Goal: Information Seeking & Learning: Learn about a topic

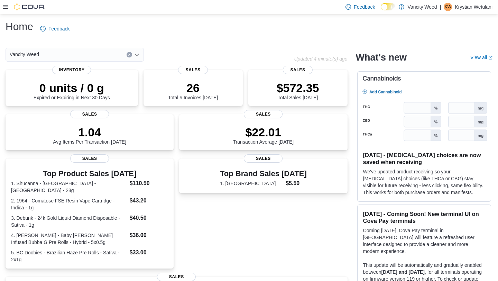
click at [6, 8] on icon at bounding box center [6, 7] width 6 height 4
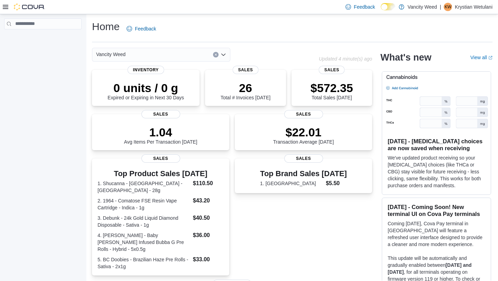
click at [391, 7] on circle at bounding box center [391, 6] width 1 height 1
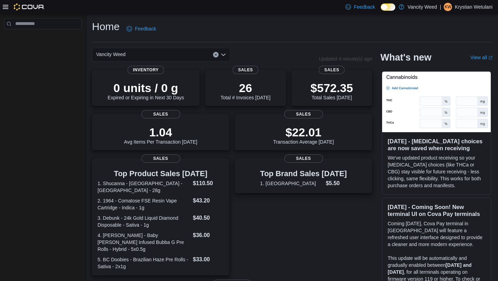
click at [8, 8] on div at bounding box center [24, 6] width 42 height 7
click at [7, 8] on icon at bounding box center [6, 7] width 6 height 4
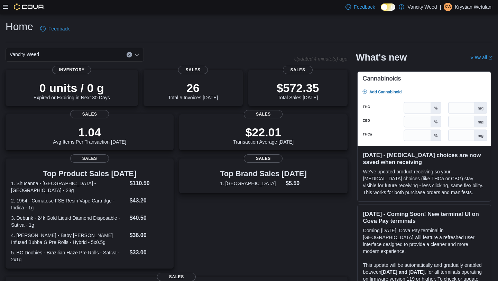
click at [7, 8] on icon at bounding box center [6, 7] width 6 height 4
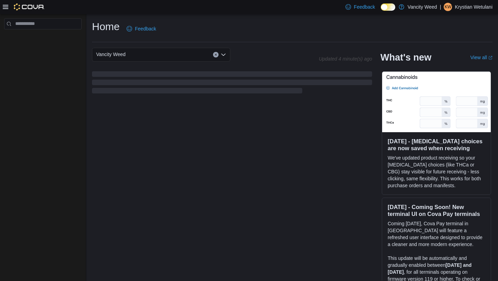
click at [7, 9] on icon at bounding box center [6, 7] width 6 height 6
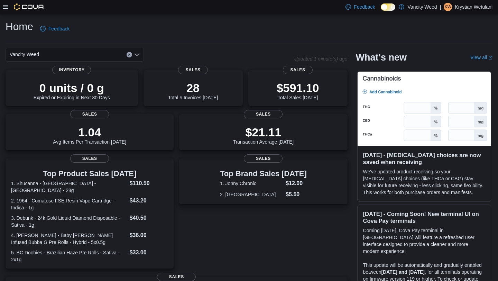
click at [7, 12] on div at bounding box center [24, 7] width 42 height 14
click at [6, 8] on icon at bounding box center [6, 7] width 6 height 4
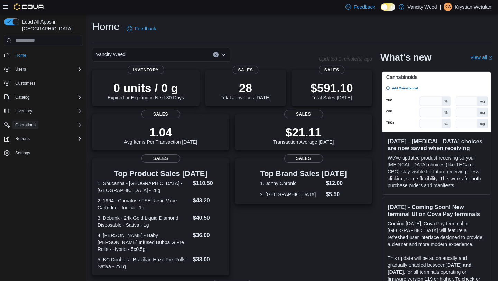
click at [26, 122] on span "Operations" at bounding box center [25, 125] width 20 height 6
click at [26, 132] on span "Cash Management" at bounding box center [29, 135] width 35 height 6
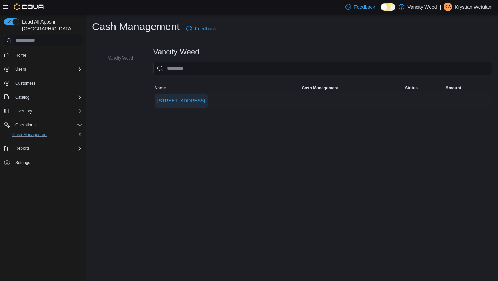
click at [195, 104] on span "[STREET_ADDRESS]" at bounding box center [181, 101] width 48 height 14
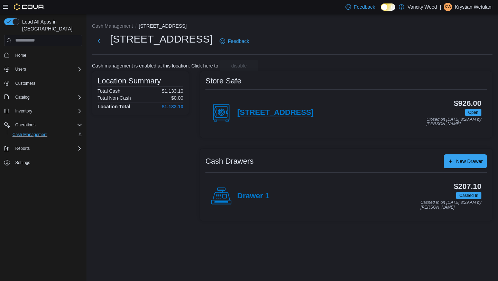
click at [265, 116] on h4 "[STREET_ADDRESS]" at bounding box center [275, 112] width 76 height 9
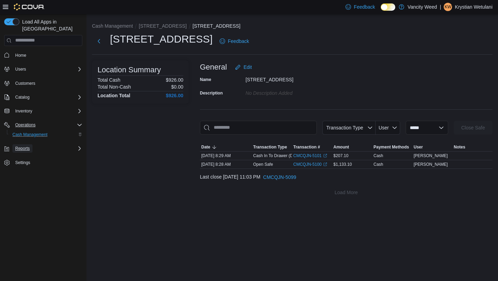
click at [26, 146] on span "Reports" at bounding box center [22, 149] width 15 height 6
click at [27, 175] on span "Reports" at bounding box center [19, 178] width 15 height 6
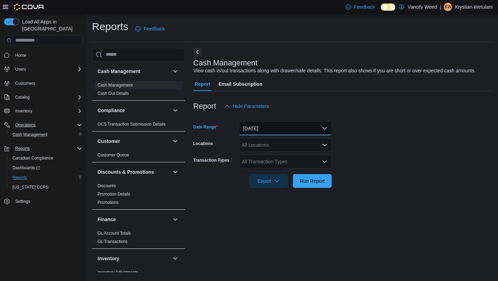
click at [294, 131] on button "[DATE]" at bounding box center [285, 128] width 93 height 14
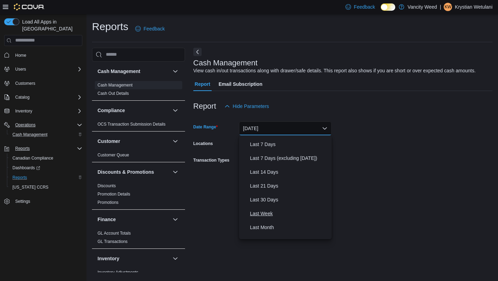
scroll to position [41, 0]
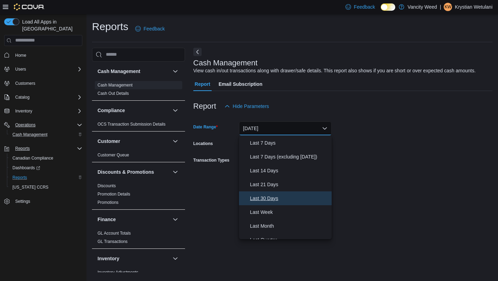
click at [273, 200] on span "Last 30 Days" at bounding box center [289, 198] width 79 height 8
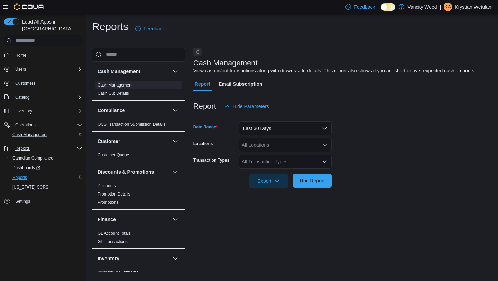
click at [312, 180] on span "Run Report" at bounding box center [312, 180] width 25 height 7
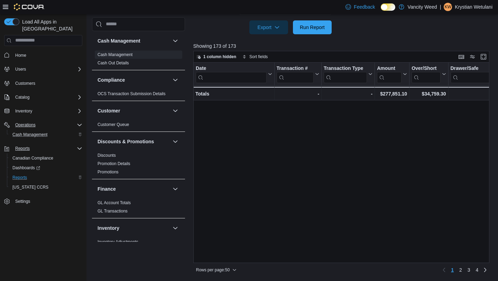
scroll to position [460, 0]
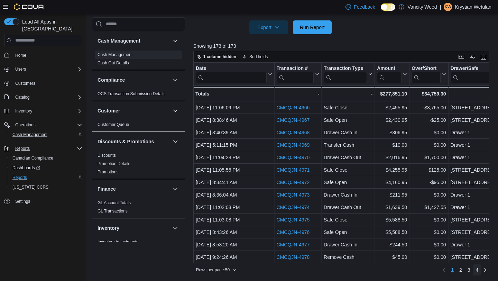
click at [478, 271] on span "4" at bounding box center [477, 269] width 3 height 7
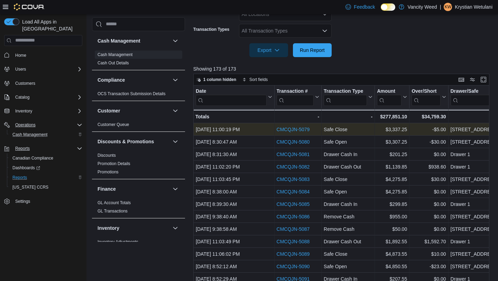
scroll to position [130, 0]
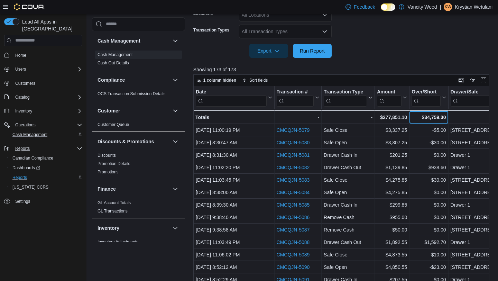
click at [435, 116] on div "$34,759.30" at bounding box center [429, 117] width 34 height 8
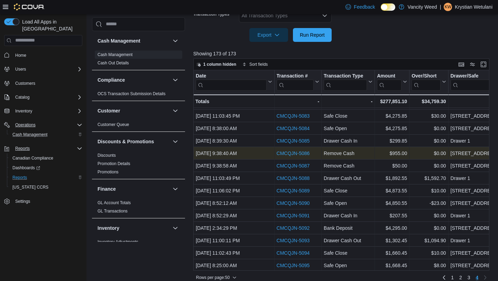
scroll to position [0, 0]
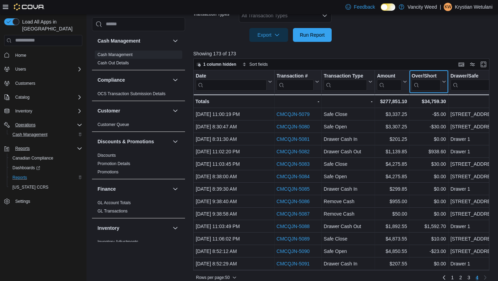
click at [444, 82] on icon at bounding box center [443, 82] width 6 height 4
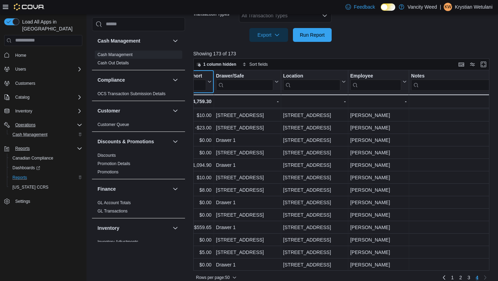
scroll to position [154, 0]
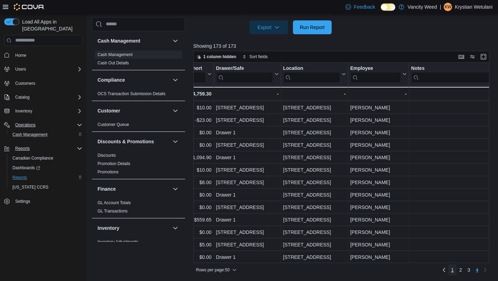
click at [452, 272] on span "1" at bounding box center [452, 269] width 3 height 7
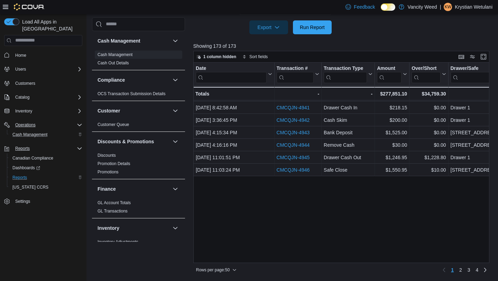
scroll to position [0, 0]
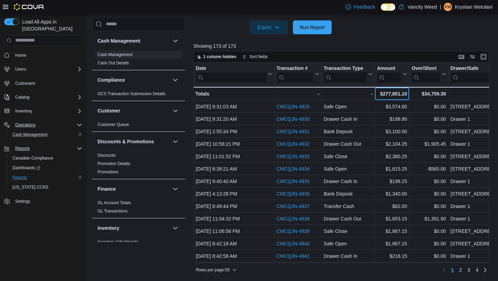
click at [392, 90] on div "$277,851.10" at bounding box center [392, 94] width 30 height 8
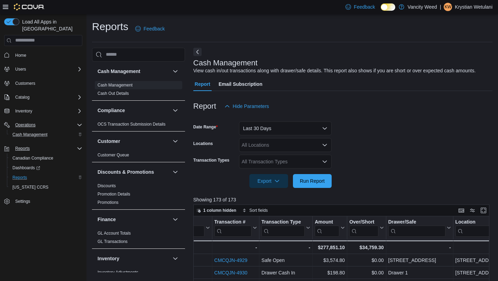
click at [287, 162] on div "All Transaction Types" at bounding box center [285, 162] width 93 height 14
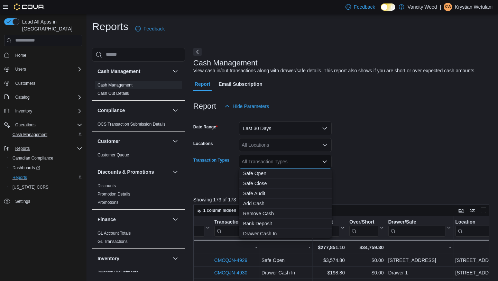
click at [287, 162] on div "All Transaction Types" at bounding box center [285, 162] width 93 height 14
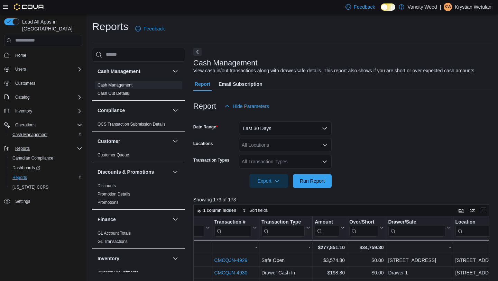
click at [381, 151] on form "Date Range Last 30 Days Locations All Locations Transaction Types All Transacti…" at bounding box center [342, 150] width 299 height 75
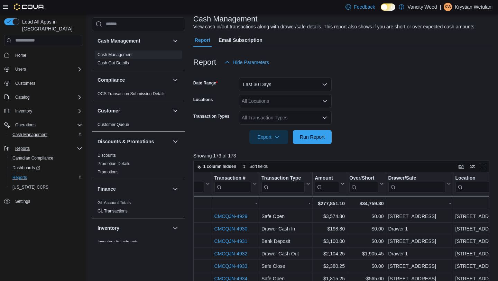
scroll to position [43, 0]
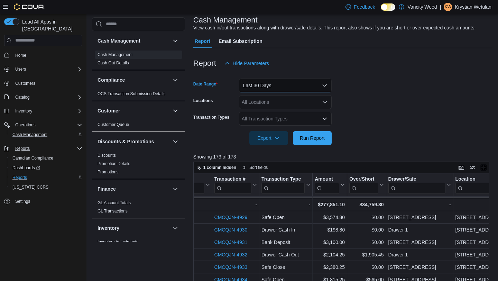
click at [257, 87] on button "Last 30 Days" at bounding box center [285, 86] width 93 height 14
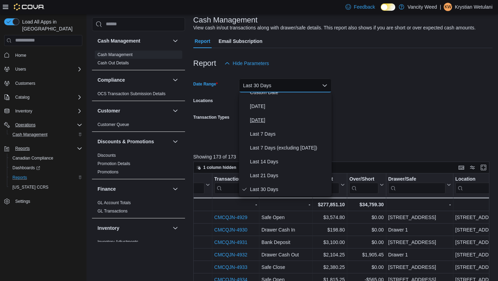
scroll to position [0, 0]
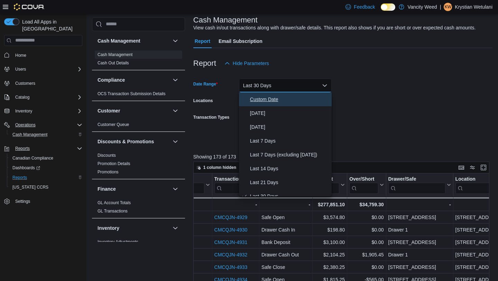
click at [264, 99] on span "Custom Date" at bounding box center [289, 99] width 79 height 8
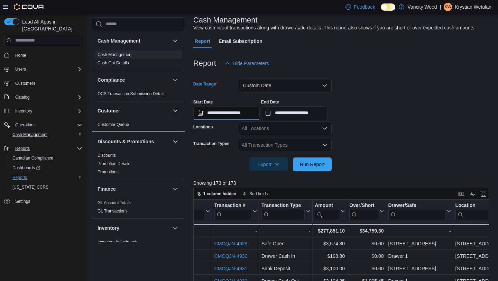
click at [200, 115] on input "**********" at bounding box center [226, 113] width 66 height 14
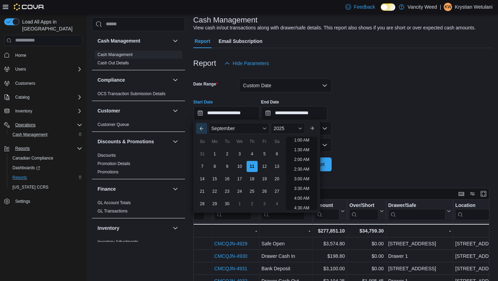
click at [201, 128] on button "Previous Month" at bounding box center [201, 128] width 11 height 11
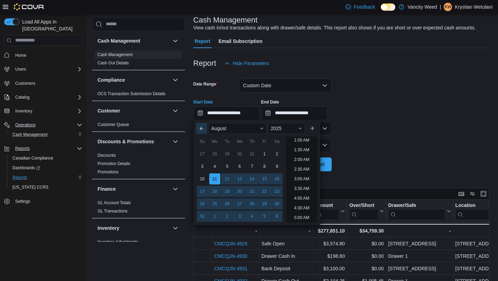
scroll to position [1, 0]
click at [201, 128] on button "Previous Month" at bounding box center [201, 128] width 11 height 11
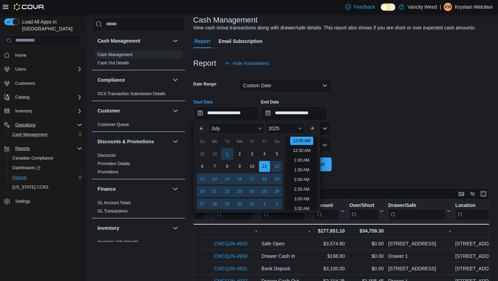
click at [225, 156] on div "1" at bounding box center [227, 154] width 12 height 12
type input "**********"
click at [347, 142] on form "**********" at bounding box center [342, 120] width 299 height 101
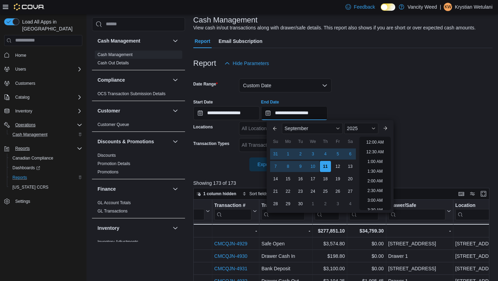
click at [275, 113] on input "**********" at bounding box center [294, 113] width 66 height 14
click at [272, 129] on button "Previous Month" at bounding box center [275, 128] width 11 height 11
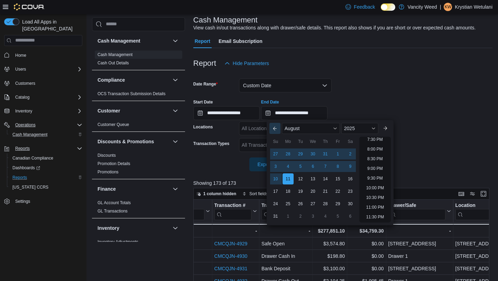
click at [273, 129] on button "Previous Month" at bounding box center [275, 128] width 11 height 11
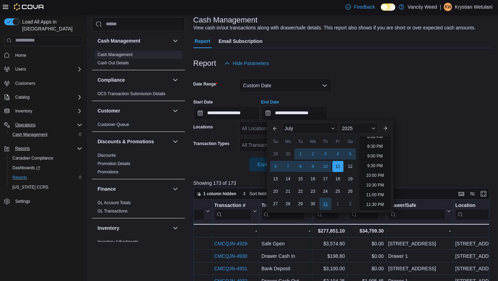
click at [325, 206] on div "31" at bounding box center [325, 204] width 12 height 12
type input "**********"
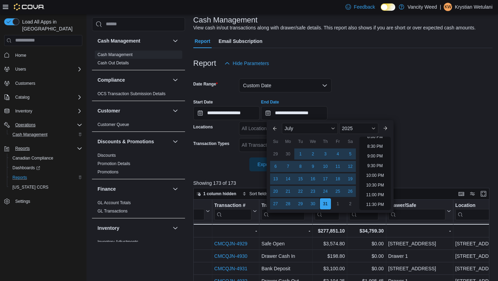
click at [406, 93] on div at bounding box center [342, 92] width 299 height 1
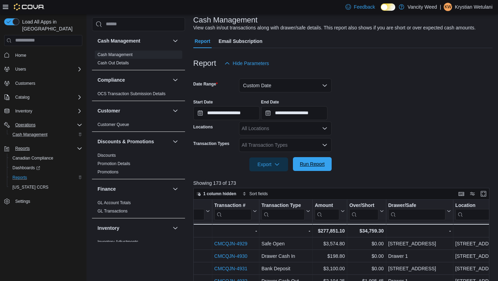
click at [314, 169] on span "Run Report" at bounding box center [312, 164] width 30 height 14
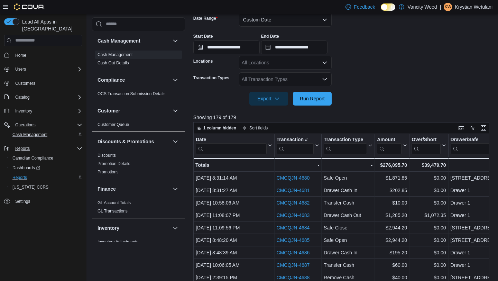
scroll to position [110, 0]
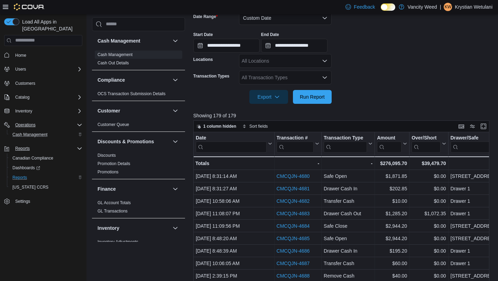
click at [312, 80] on div "All Transaction Types" at bounding box center [285, 78] width 93 height 14
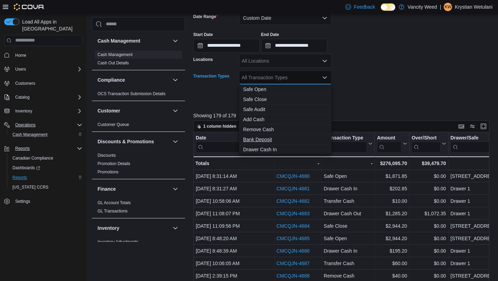
click at [274, 140] on span "Bank Deposit" at bounding box center [285, 139] width 84 height 7
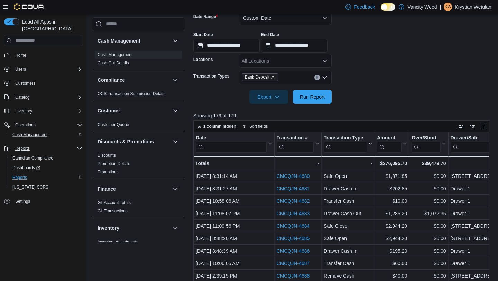
click at [384, 93] on form "**********" at bounding box center [342, 53] width 299 height 101
click at [321, 100] on span "Run Report" at bounding box center [312, 97] width 30 height 14
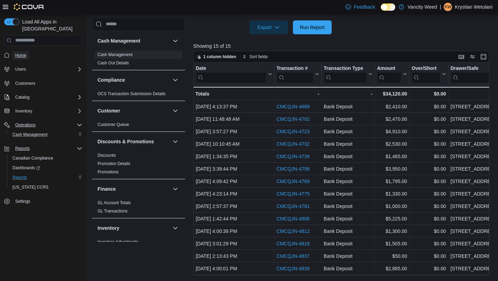
click at [23, 53] on span "Home" at bounding box center [20, 56] width 11 height 6
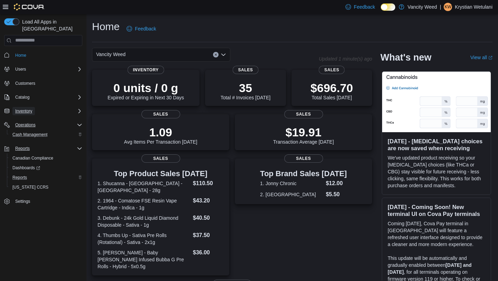
click at [21, 107] on span "Inventory" at bounding box center [23, 111] width 17 height 8
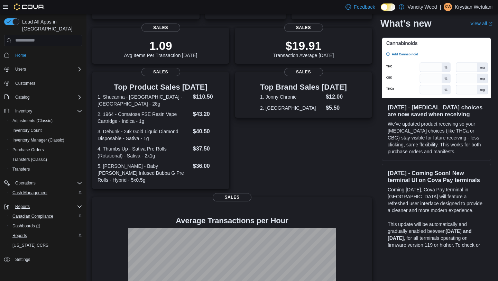
scroll to position [85, 0]
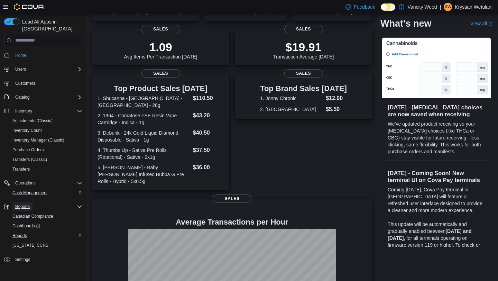
click at [25, 204] on span "Reports" at bounding box center [22, 207] width 15 height 6
click at [28, 108] on span "Inventory" at bounding box center [23, 111] width 17 height 6
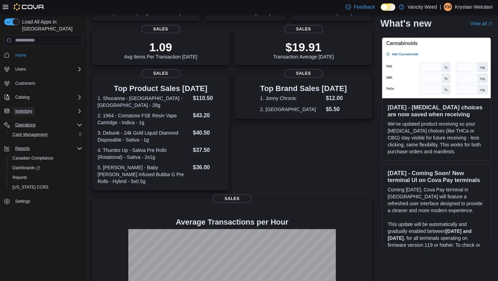
click at [28, 108] on span "Inventory" at bounding box center [23, 111] width 17 height 6
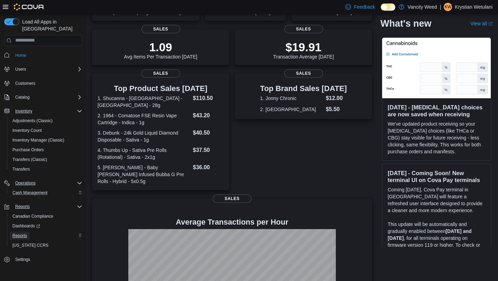
click at [24, 233] on span "Reports" at bounding box center [19, 236] width 15 height 6
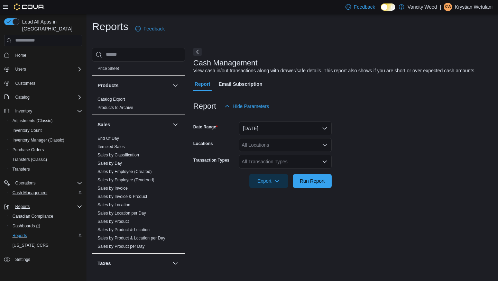
scroll to position [396, 0]
click at [122, 222] on link "Sales by Product" at bounding box center [113, 220] width 31 height 5
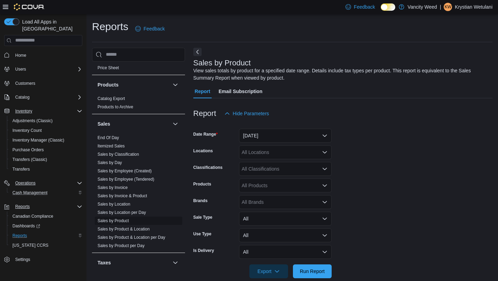
scroll to position [11, 0]
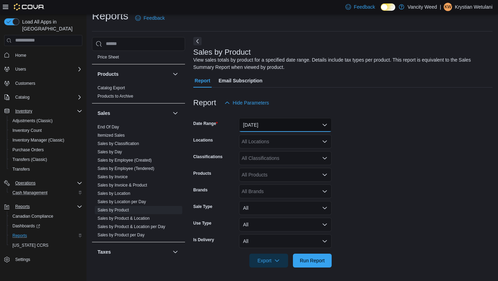
click at [286, 122] on button "[DATE]" at bounding box center [285, 125] width 93 height 14
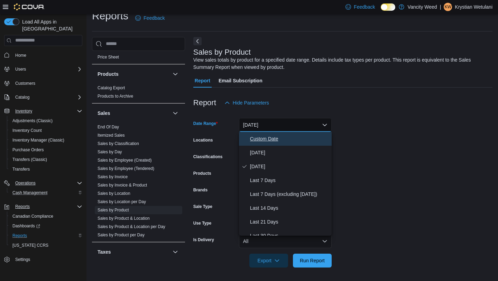
click at [275, 137] on span "Custom Date" at bounding box center [289, 139] width 79 height 8
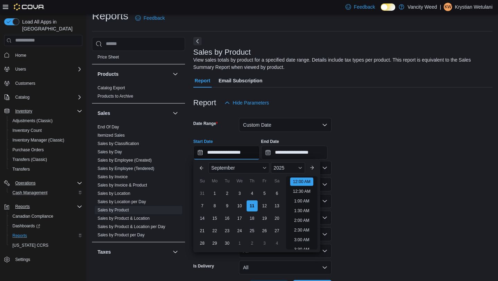
click at [200, 154] on input "**********" at bounding box center [226, 153] width 66 height 14
click at [203, 169] on button "Previous Month" at bounding box center [201, 167] width 11 height 11
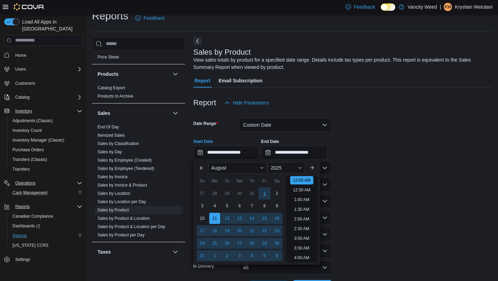
click at [264, 194] on div "1" at bounding box center [264, 193] width 12 height 12
type input "**********"
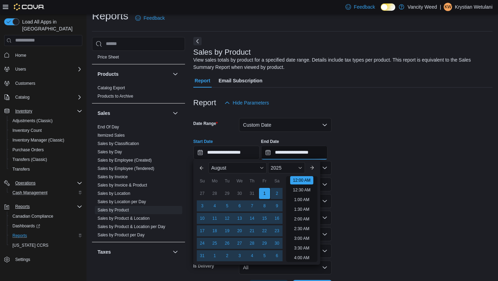
click at [274, 155] on input "**********" at bounding box center [294, 153] width 66 height 14
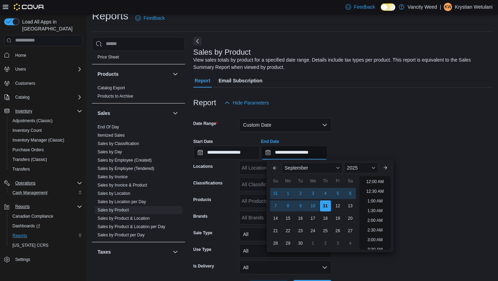
scroll to position [393, 0]
click at [276, 169] on button "Previous Month" at bounding box center [275, 167] width 11 height 11
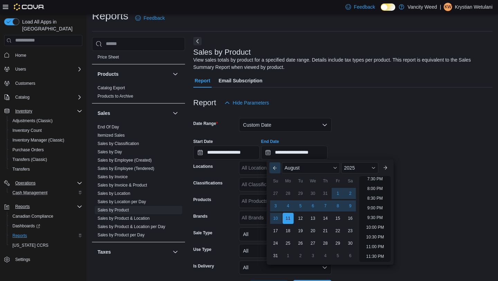
scroll to position [381, 0]
click at [277, 258] on div "31" at bounding box center [276, 255] width 12 height 12
type input "**********"
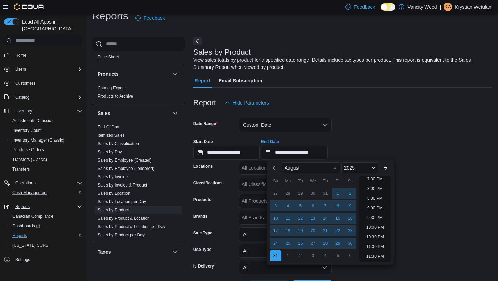
click at [383, 139] on div "**********" at bounding box center [342, 146] width 299 height 26
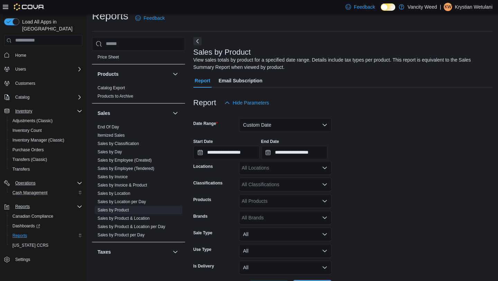
scroll to position [37, 0]
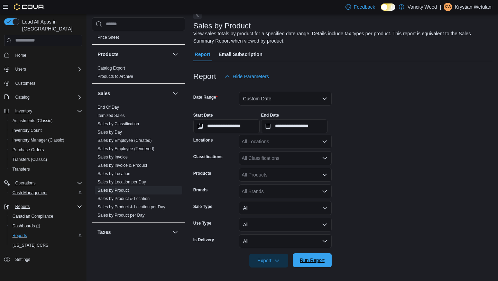
click at [313, 264] on span "Run Report" at bounding box center [312, 260] width 30 height 14
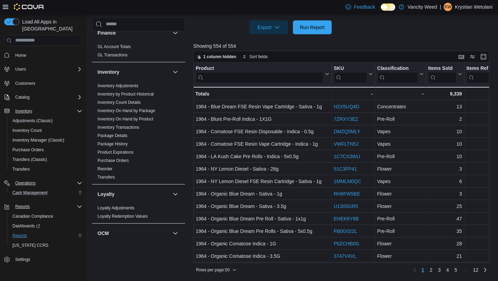
scroll to position [153, 0]
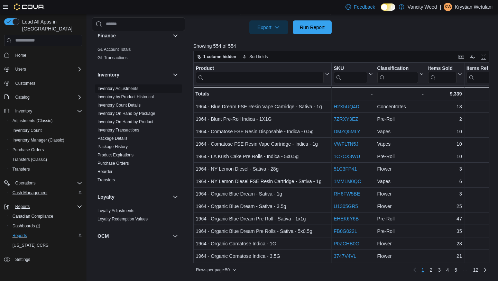
click at [130, 88] on link "Inventory Adjustments" at bounding box center [118, 88] width 41 height 5
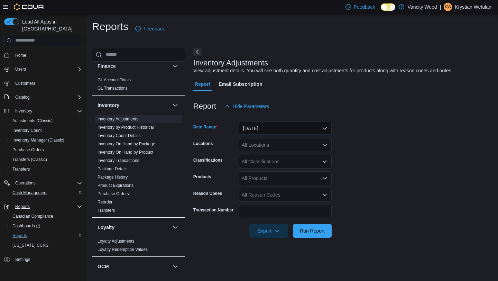
click at [286, 128] on button "[DATE]" at bounding box center [285, 128] width 93 height 14
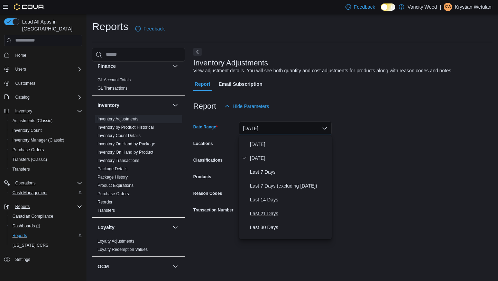
scroll to position [12, 0]
click at [268, 228] on span "Last 30 Days" at bounding box center [289, 227] width 79 height 8
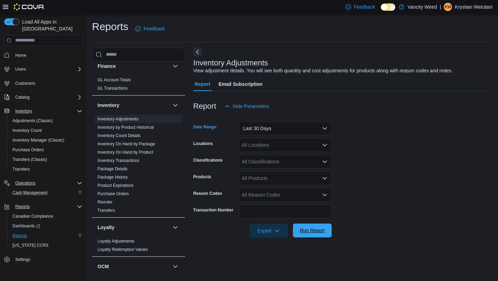
click at [313, 231] on span "Run Report" at bounding box center [312, 230] width 25 height 7
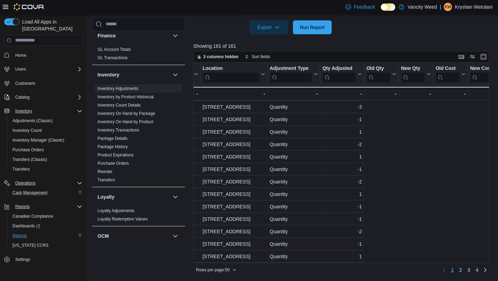
scroll to position [199, 0]
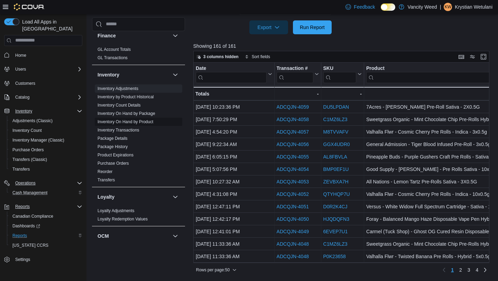
click at [147, 124] on link "Inventory On Hand by Product" at bounding box center [126, 121] width 56 height 5
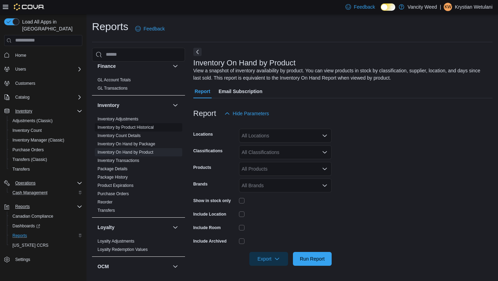
click at [137, 128] on link "Inventory by Product Historical" at bounding box center [126, 127] width 56 height 5
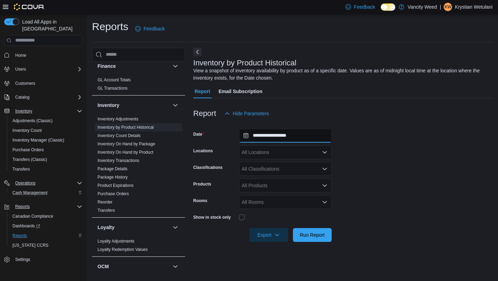
click at [283, 139] on input "**********" at bounding box center [285, 136] width 93 height 14
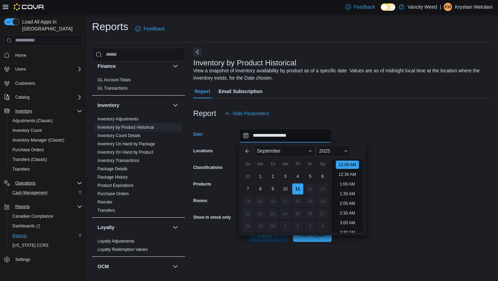
scroll to position [21, 0]
click at [248, 176] on div "31" at bounding box center [248, 176] width 12 height 12
type input "**********"
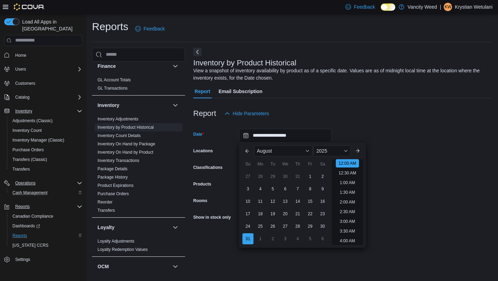
click at [393, 113] on div "Report Hide Parameters" at bounding box center [342, 114] width 299 height 14
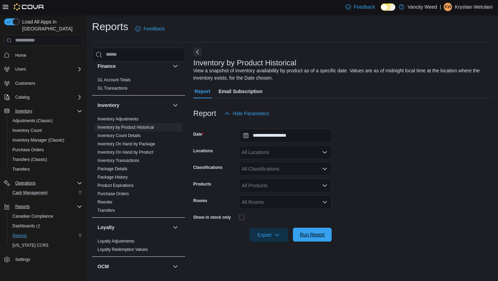
click at [311, 236] on span "Run Report" at bounding box center [312, 234] width 25 height 7
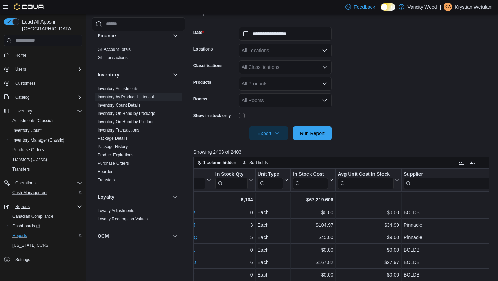
scroll to position [0, 279]
